Goal: Find specific page/section: Find specific page/section

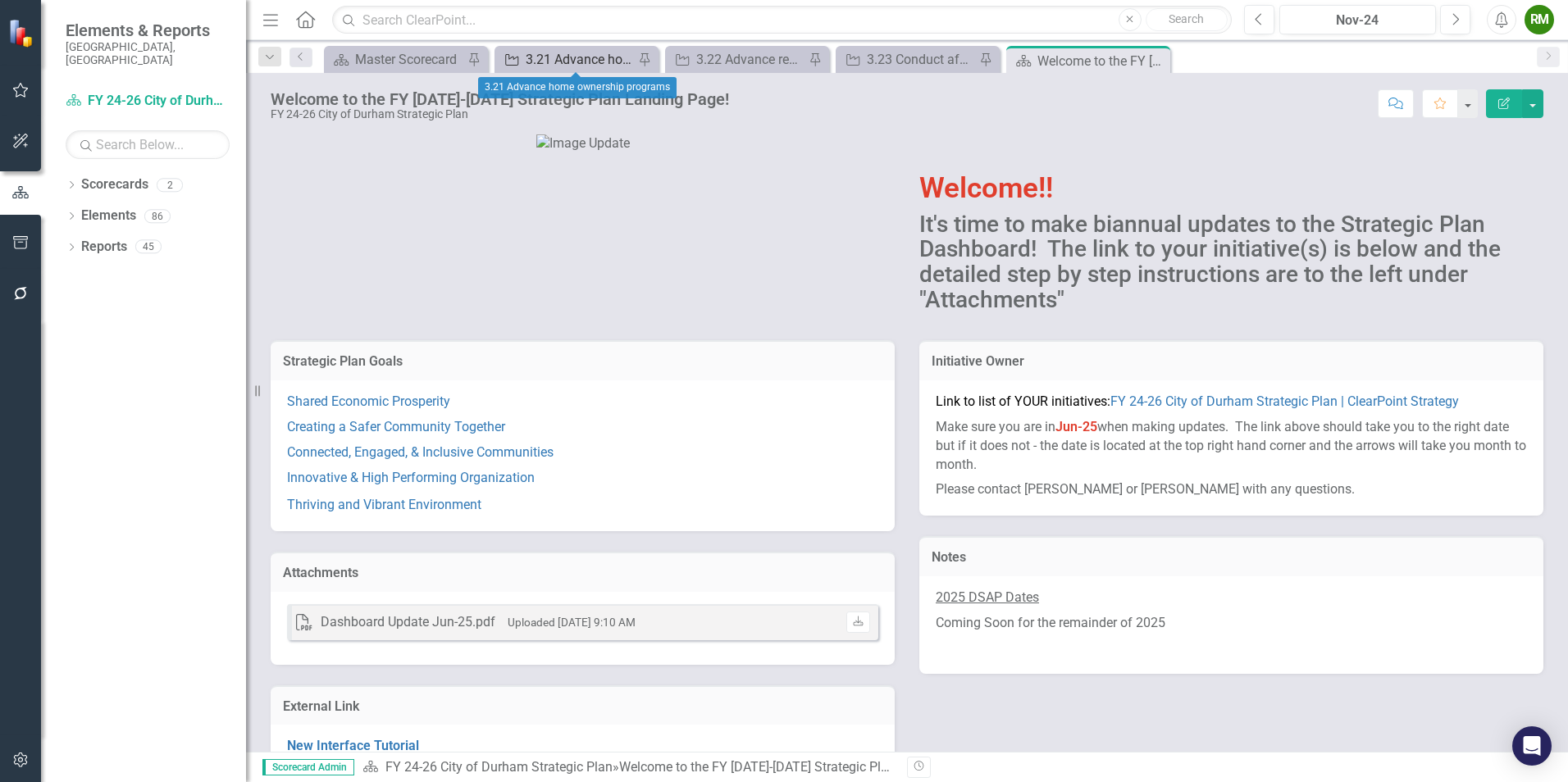
click at [554, 58] on div "3.21 Advance home ownership programs" at bounding box center [580, 59] width 108 height 21
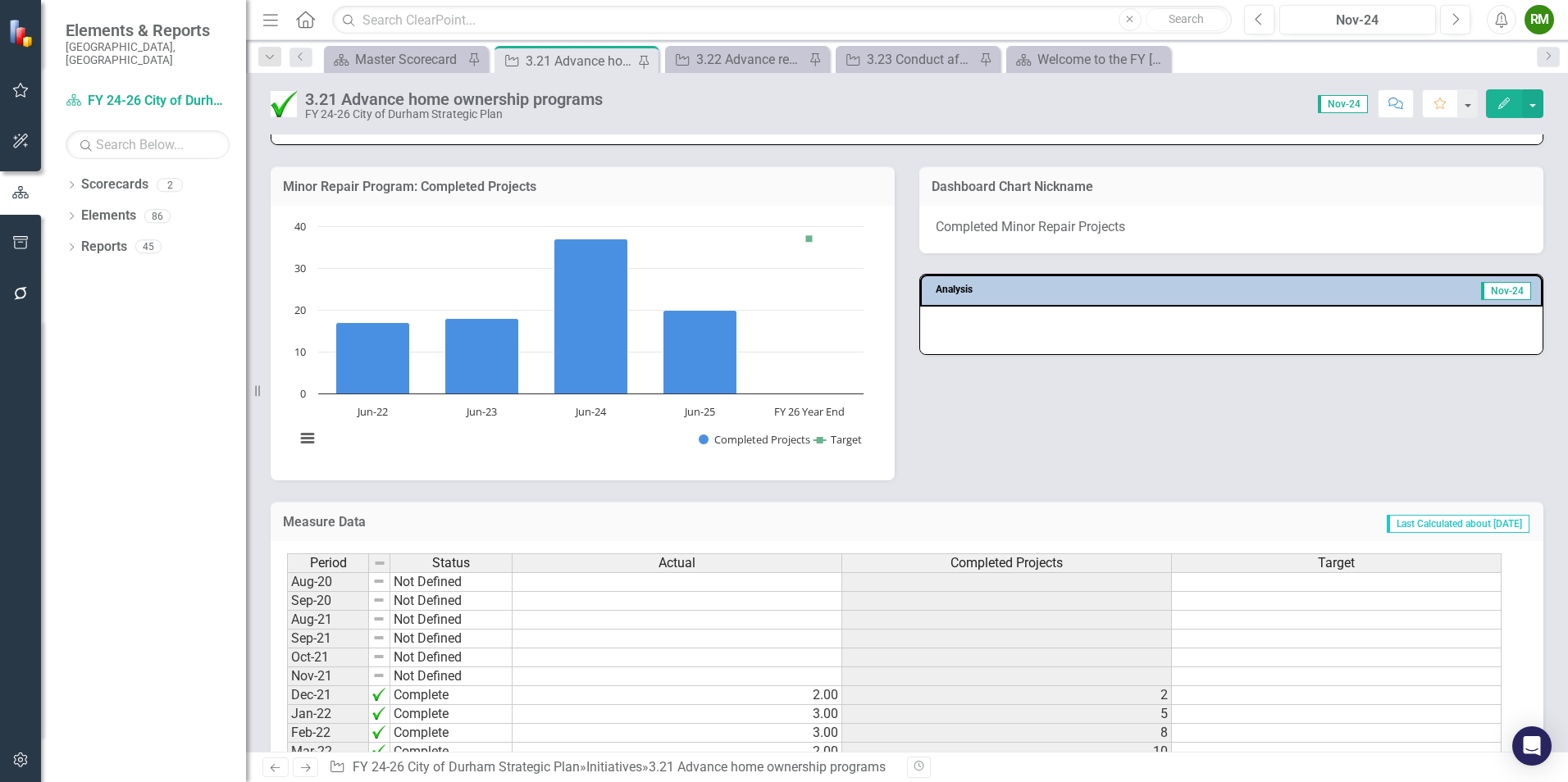
scroll to position [820, 0]
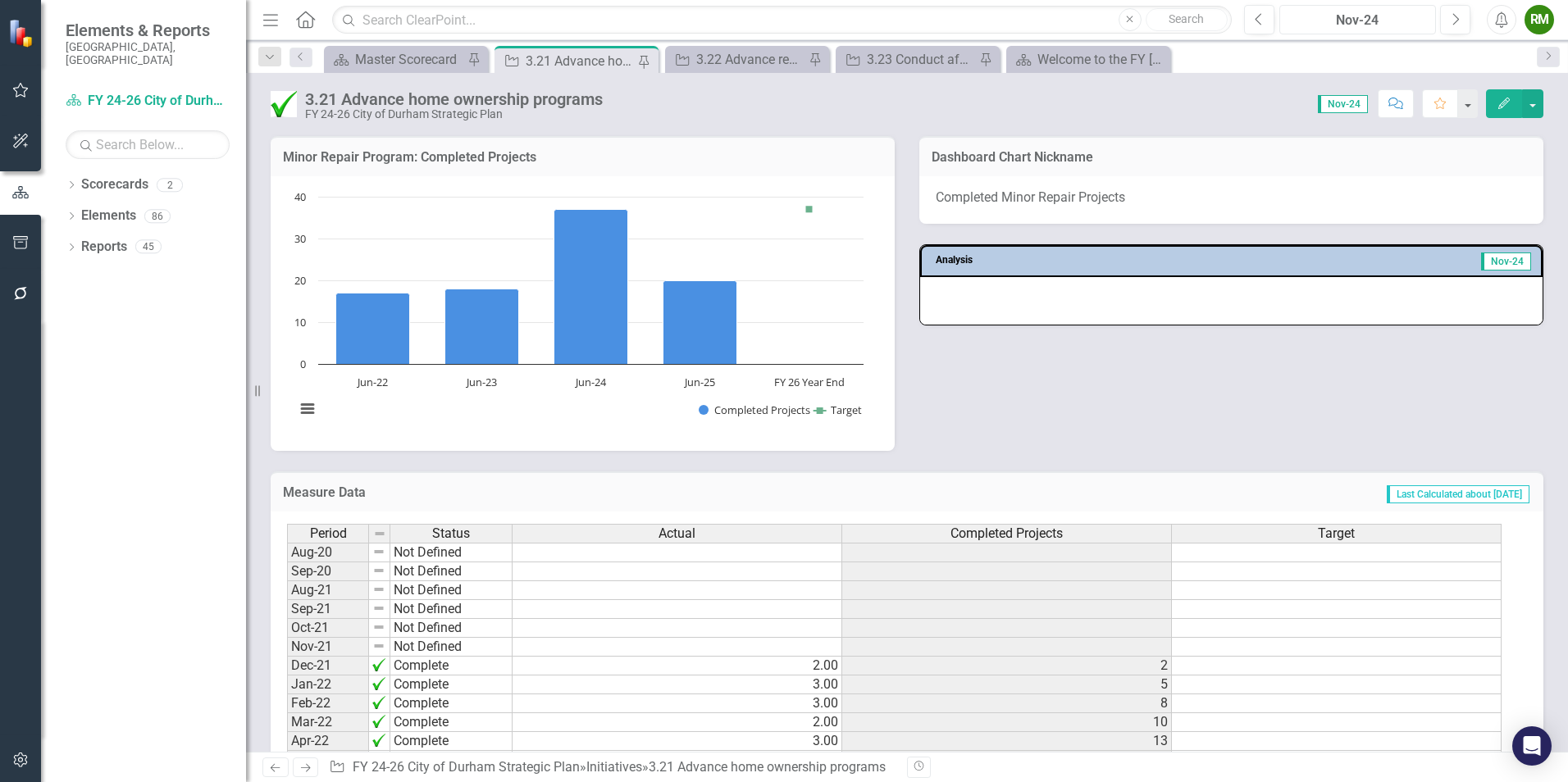
click at [1364, 28] on div "Nov-24" at bounding box center [1358, 21] width 145 height 20
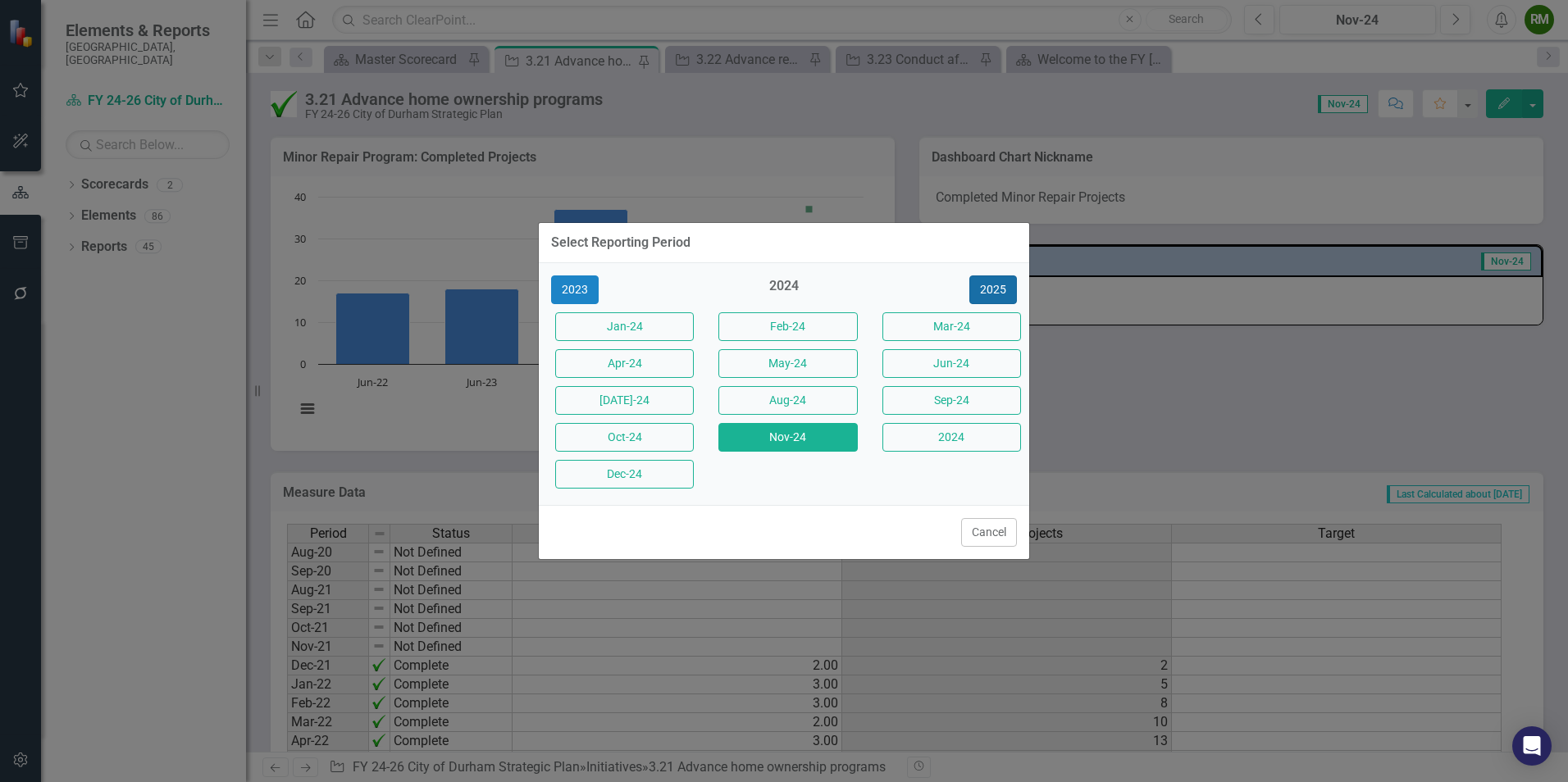
click at [992, 291] on button "2025" at bounding box center [992, 290] width 47 height 29
click at [945, 361] on button "Jun-25" at bounding box center [952, 364] width 139 height 29
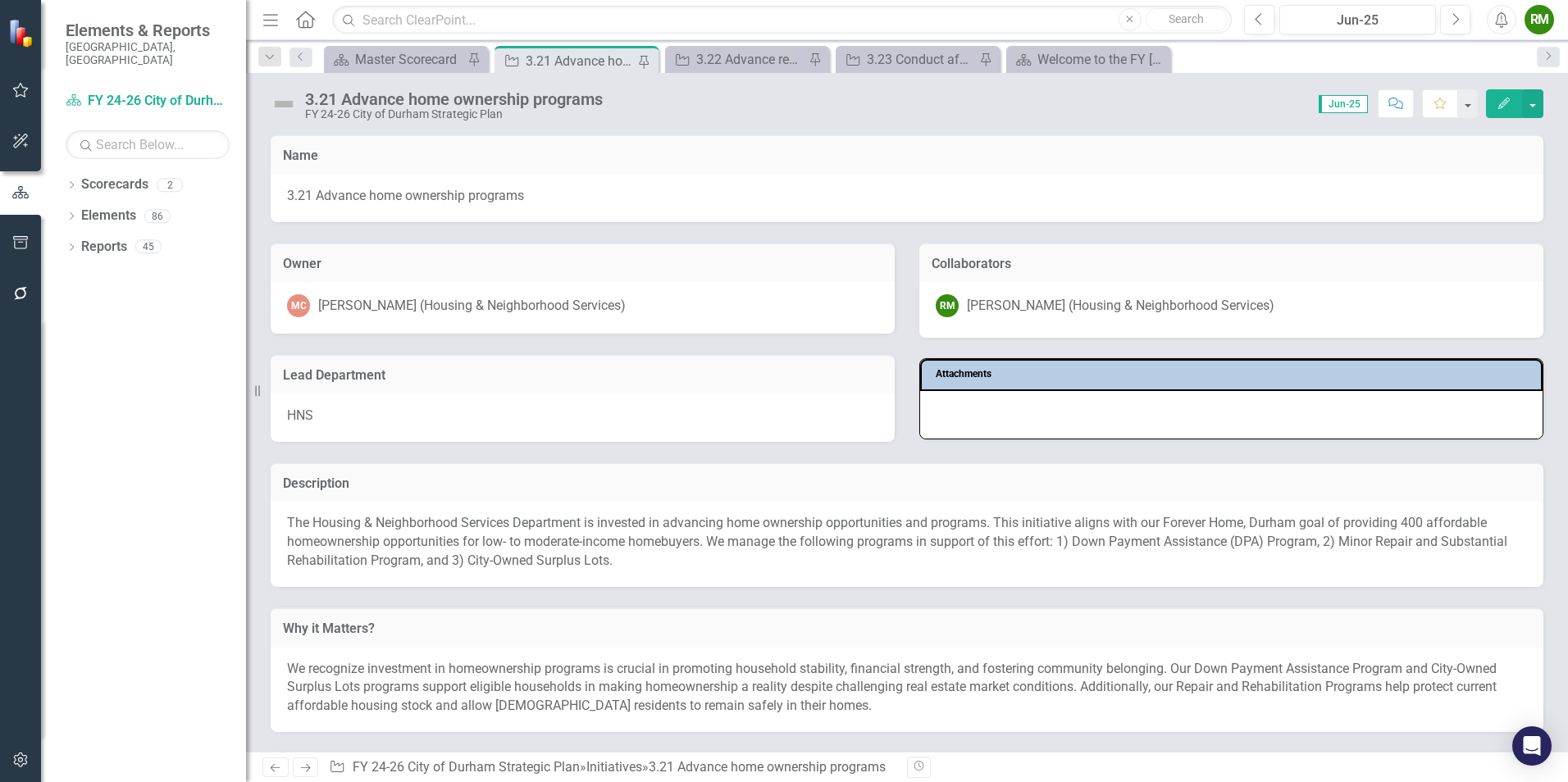
drag, startPoint x: -64, startPoint y: 587, endPoint x: -106, endPoint y: 591, distance: 42.2
click at [0, 591] on html "Elements & Reports City of [GEOGRAPHIC_DATA], [GEOGRAPHIC_DATA] Scorecard FY 24…" at bounding box center [784, 391] width 1568 height 782
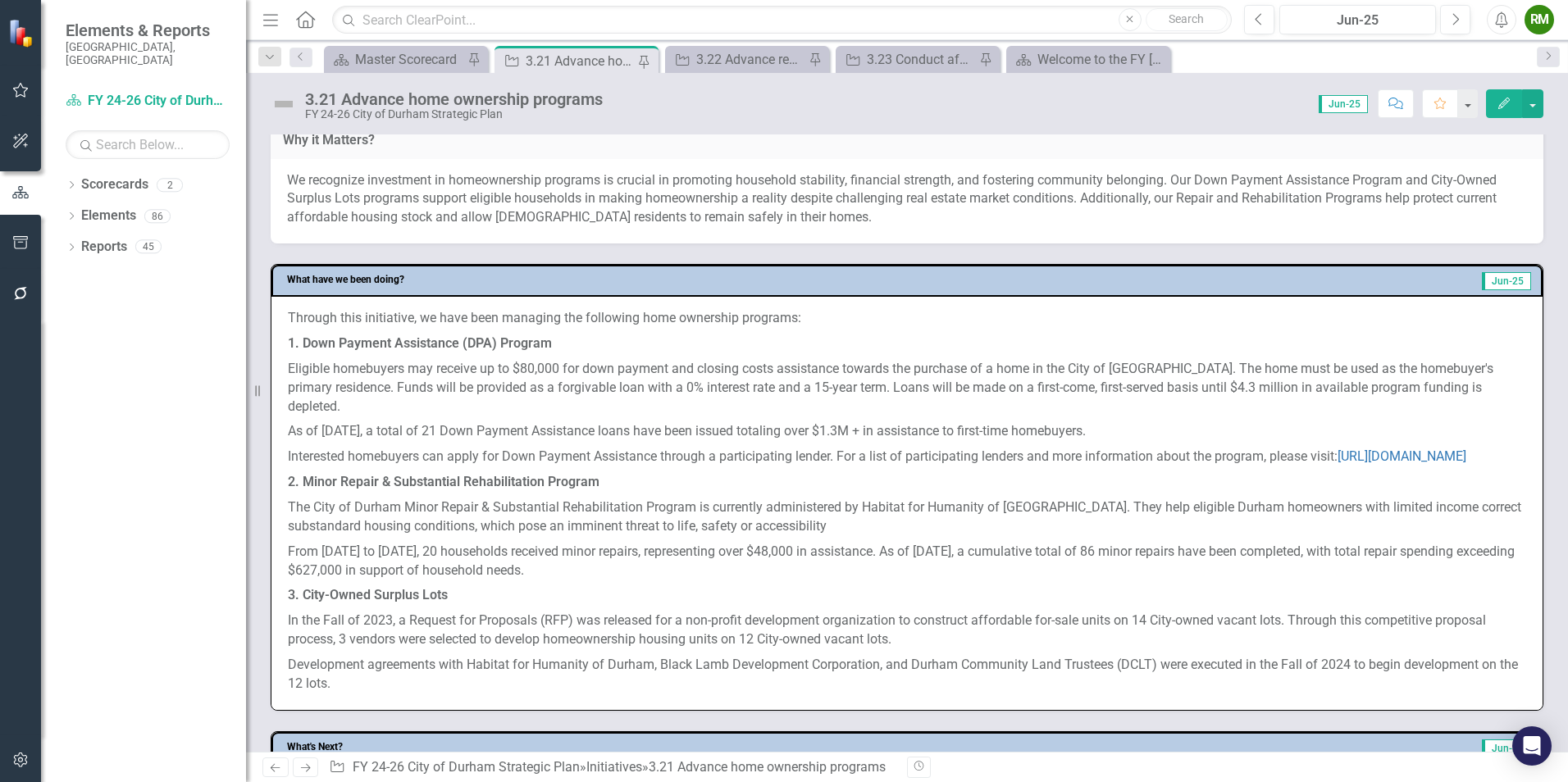
scroll to position [492, 0]
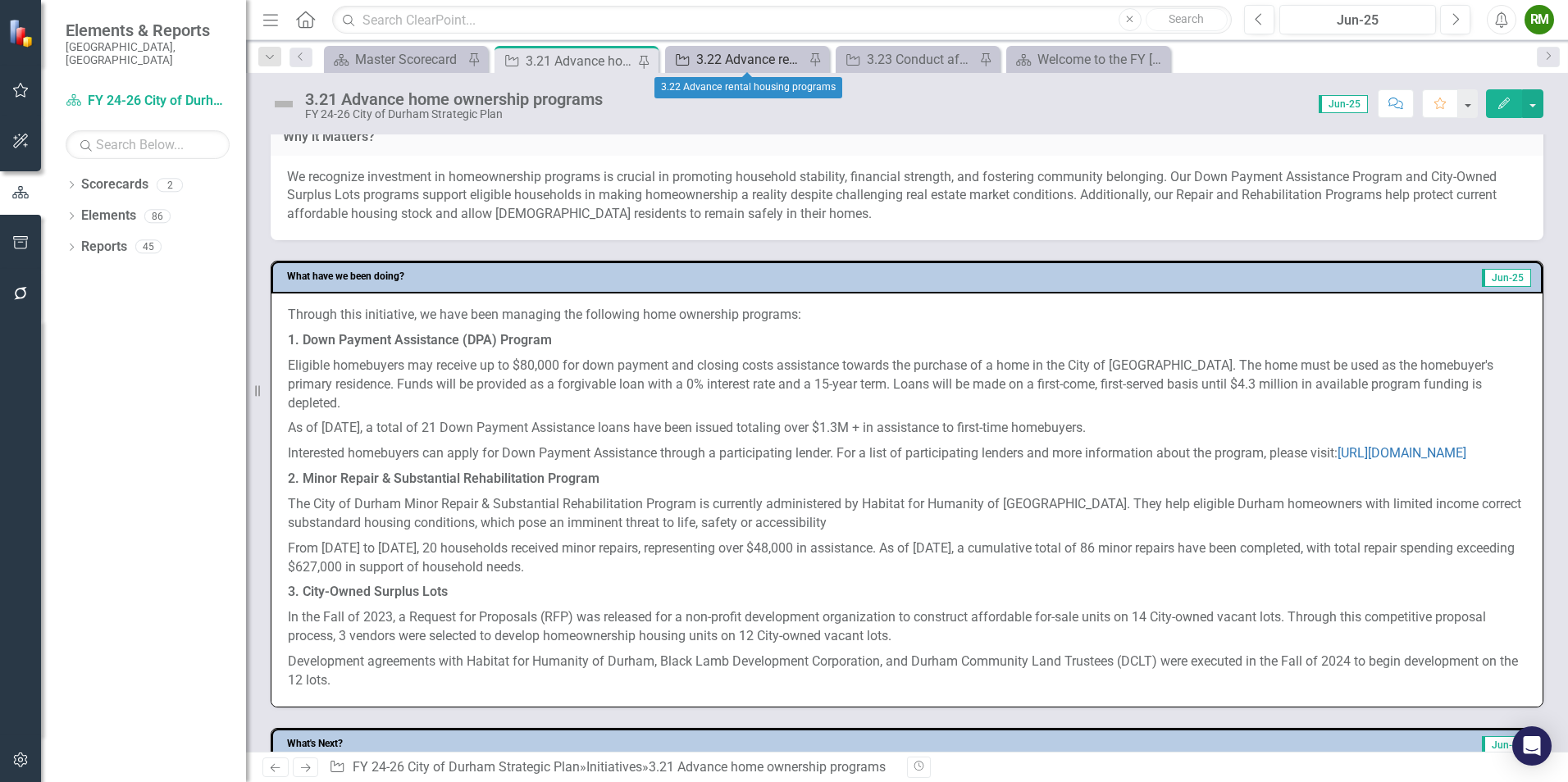
click at [720, 57] on div "3.22 Advance rental housing programs" at bounding box center [750, 59] width 108 height 21
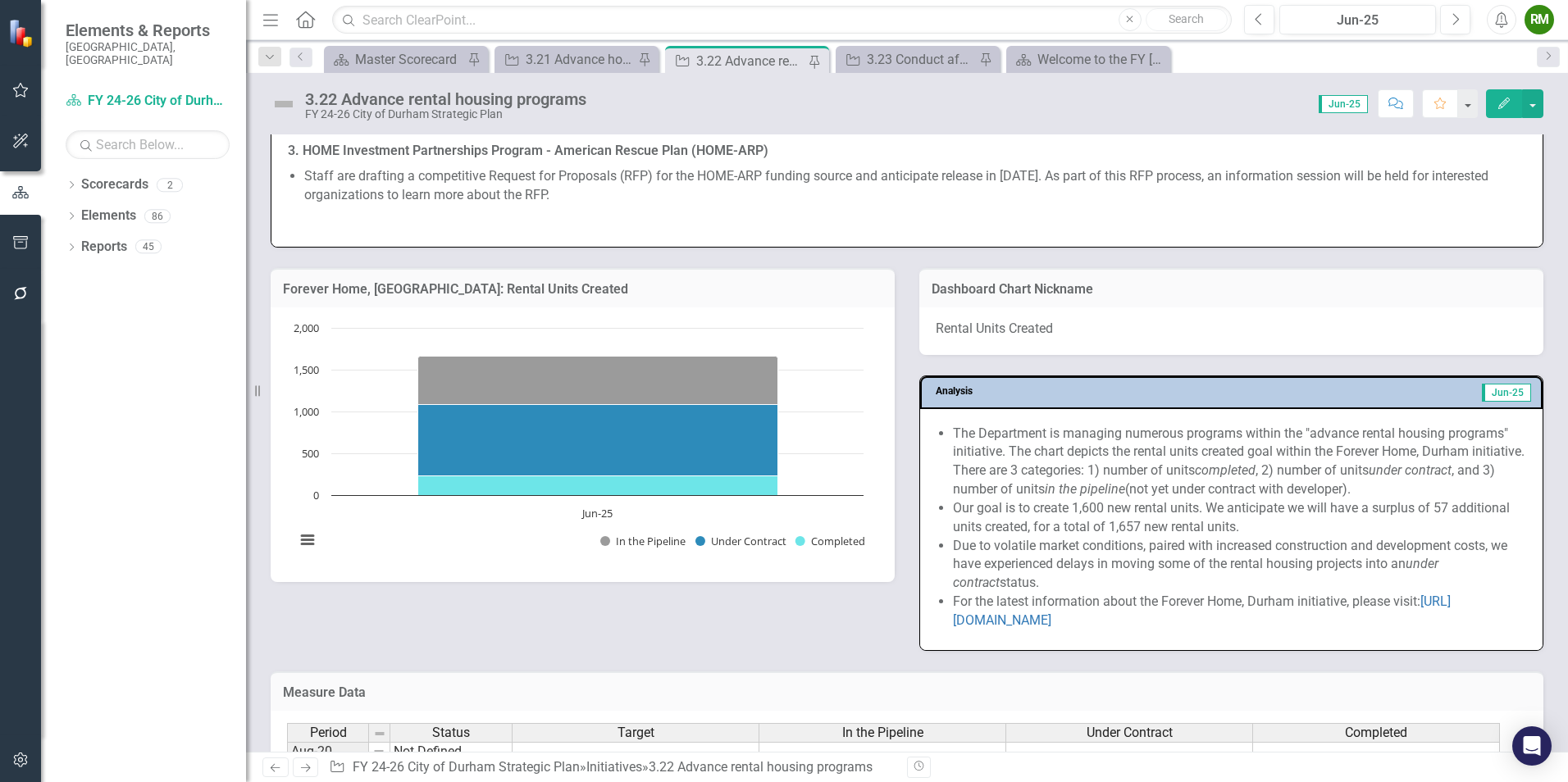
scroll to position [1968, 0]
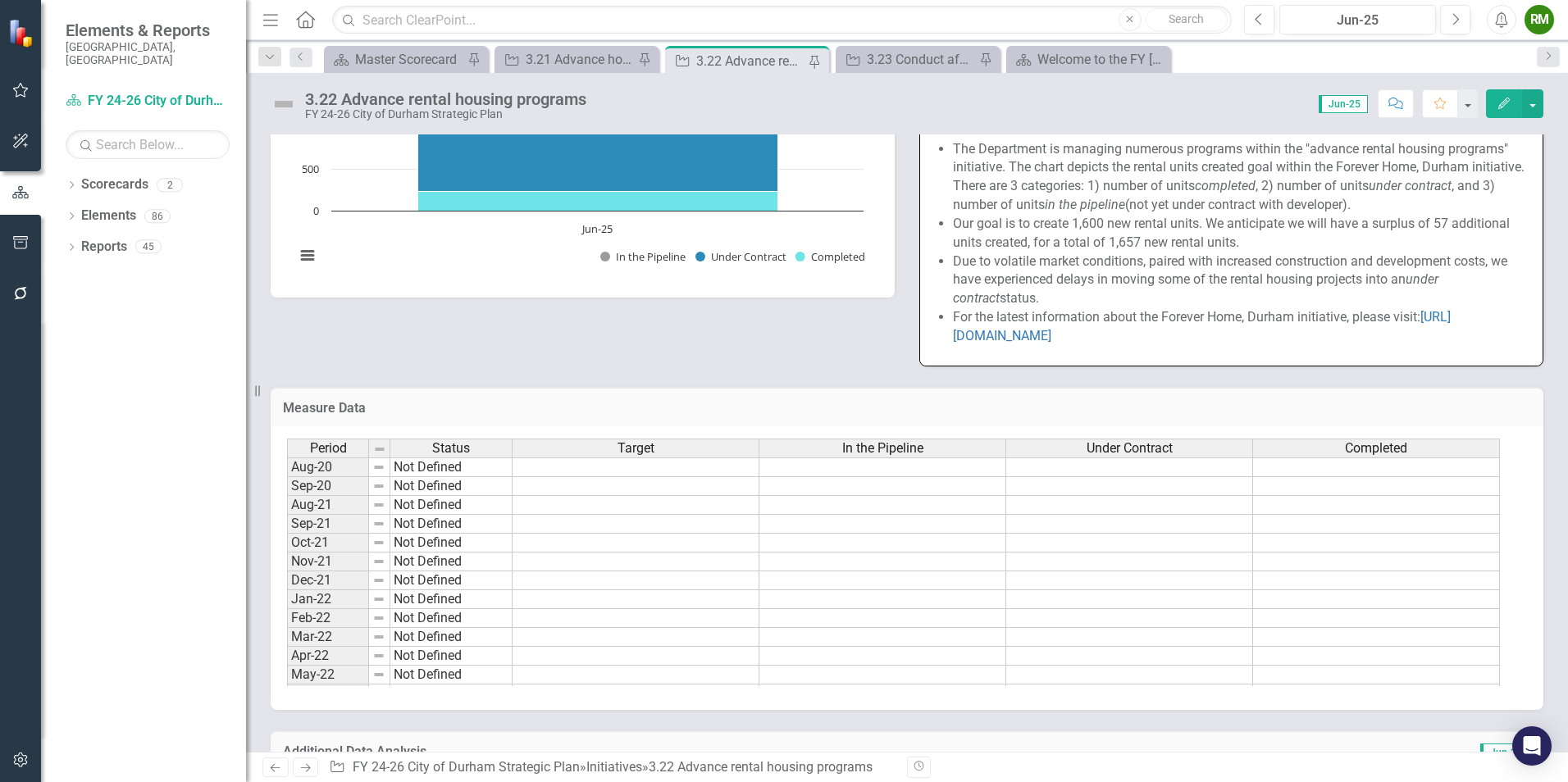
click at [893, 72] on div "Initiative 3.23 Conduct affordable housing research Pin" at bounding box center [917, 59] width 164 height 27
click at [892, 62] on div "3.23 Conduct affordable housing research" at bounding box center [921, 59] width 108 height 21
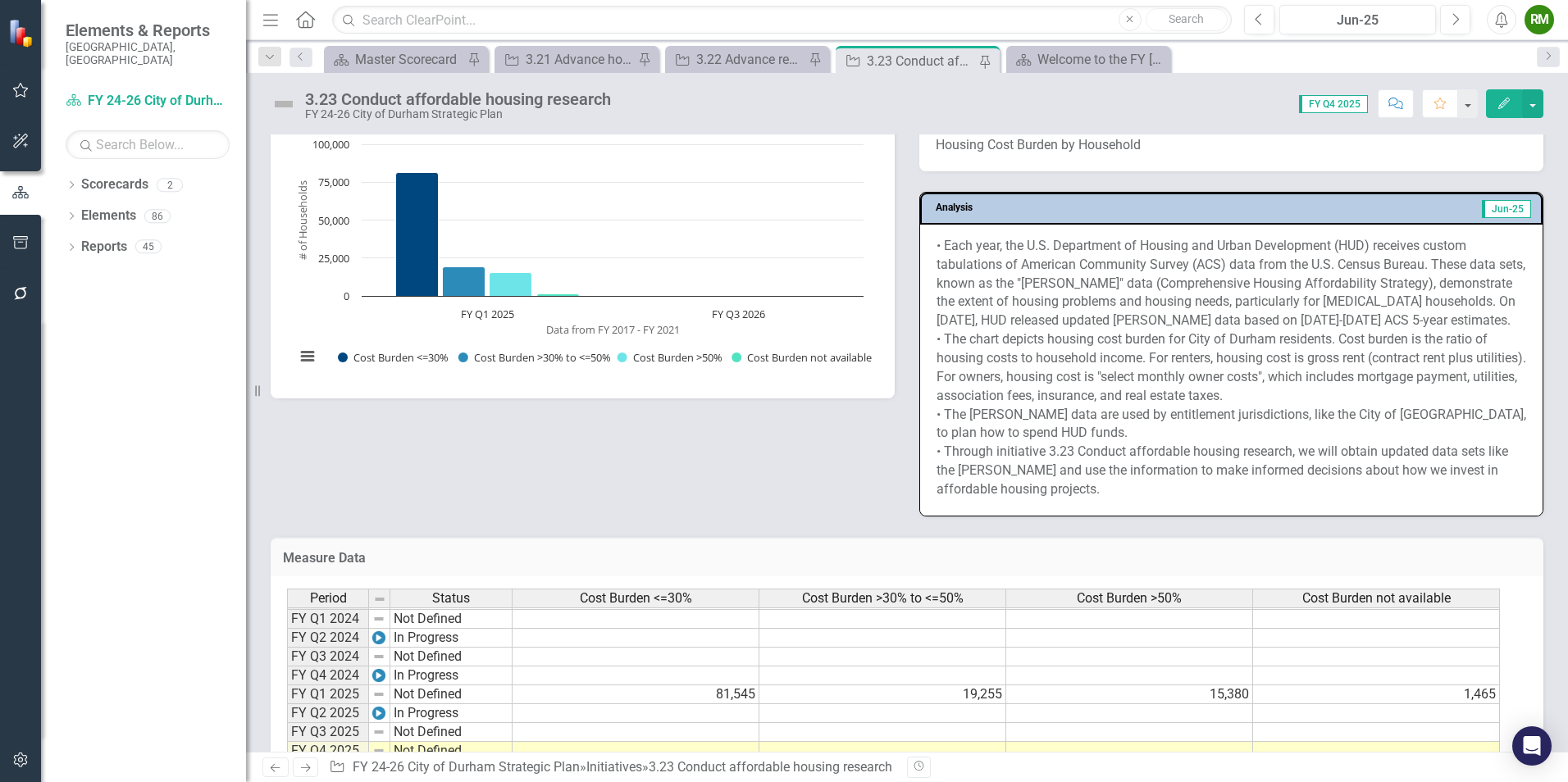
scroll to position [1476, 0]
